Goal: Information Seeking & Learning: Learn about a topic

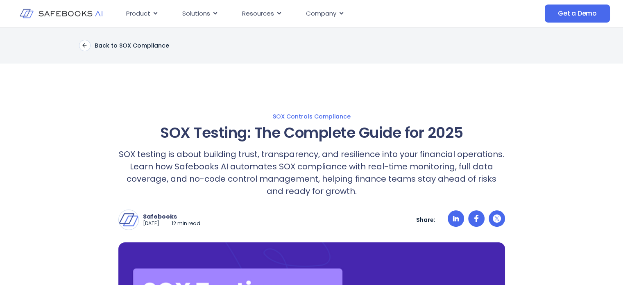
click at [82, 11] on img at bounding box center [61, 14] width 83 height 24
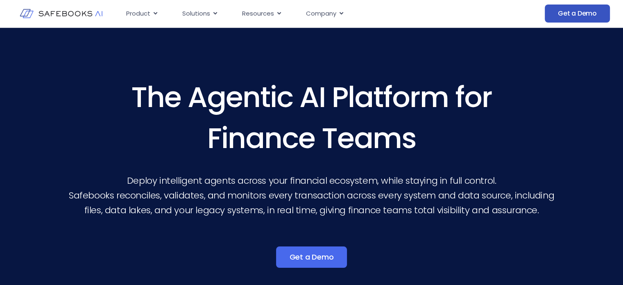
click at [570, 10] on span "Get a Demo" at bounding box center [577, 13] width 39 height 8
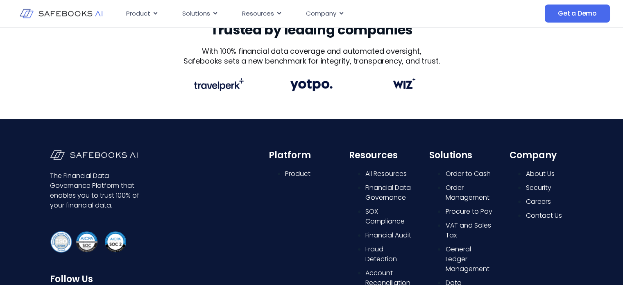
scroll to position [351, 0]
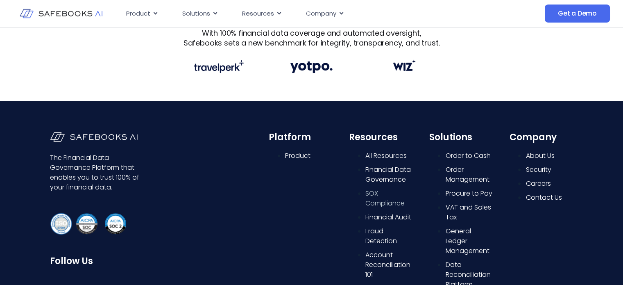
click at [371, 199] on span "SOX Compliance" at bounding box center [384, 197] width 39 height 19
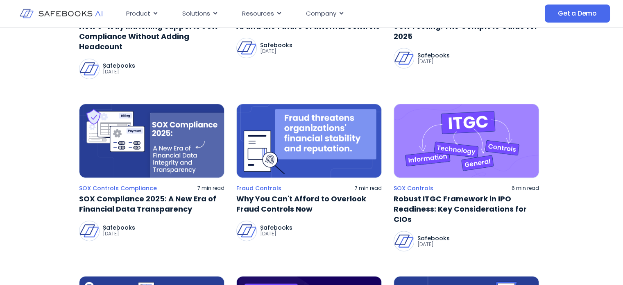
scroll to position [221, 0]
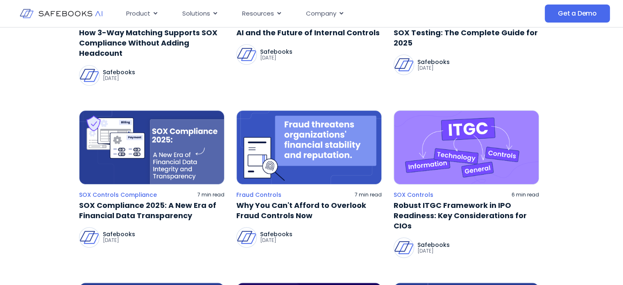
click at [477, 158] on img at bounding box center [465, 147] width 145 height 74
